Goal: Information Seeking & Learning: Learn about a topic

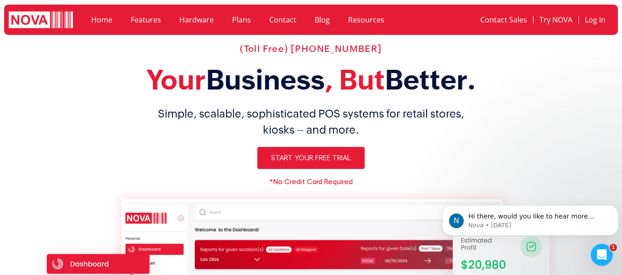
click at [191, 18] on link "Hardware" at bounding box center [196, 19] width 53 height 21
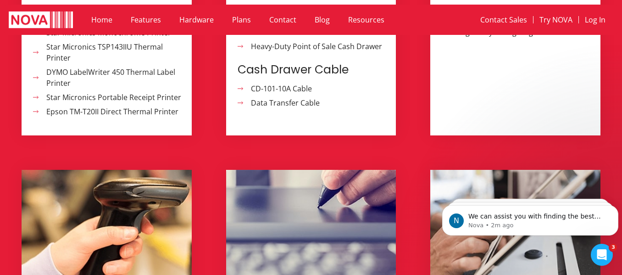
scroll to position [807, 0]
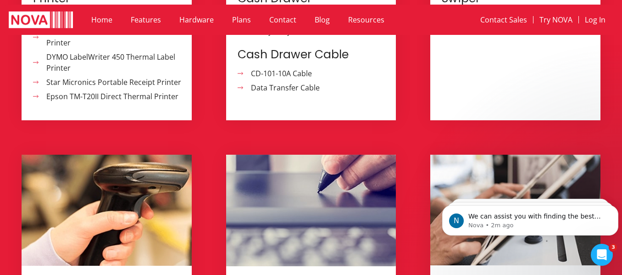
click at [363, 20] on link "Resources" at bounding box center [366, 19] width 55 height 21
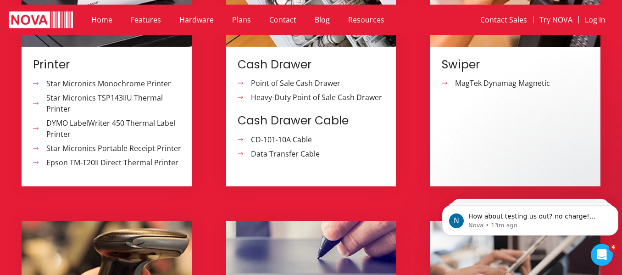
scroll to position [761, 0]
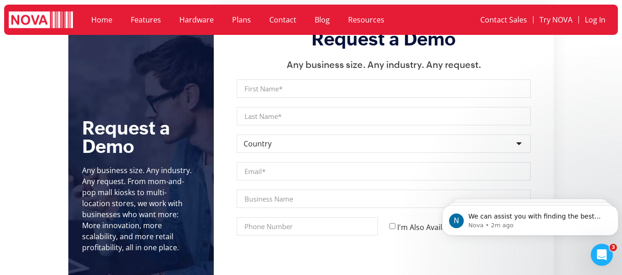
scroll to position [504, 0]
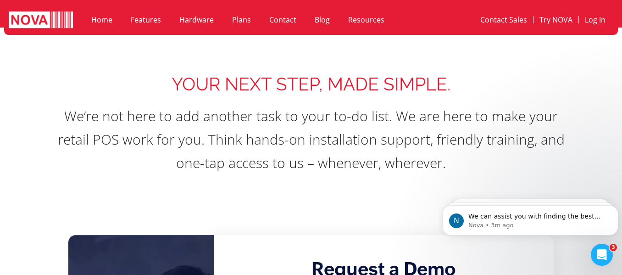
scroll to position [1357, 0]
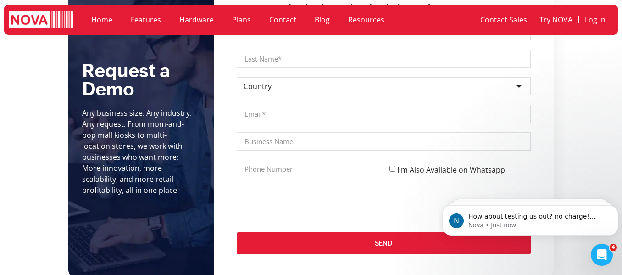
scroll to position [1342, 0]
